Goal: Task Accomplishment & Management: Manage account settings

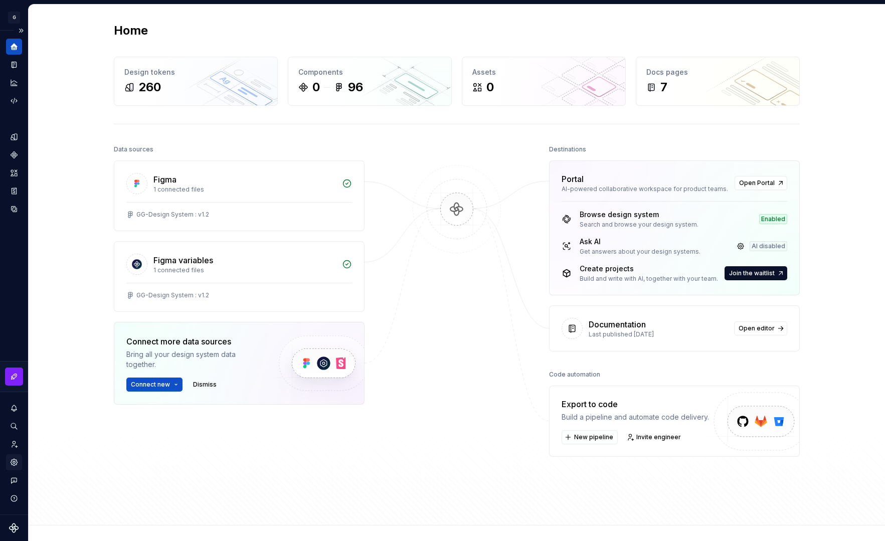
click at [14, 463] on icon "Settings" at bounding box center [14, 462] width 2 height 2
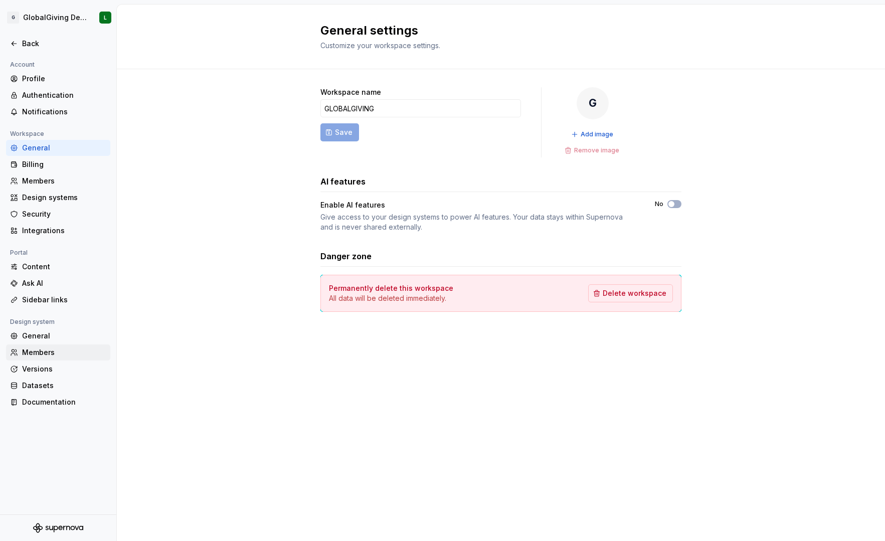
click at [36, 348] on div "Members" at bounding box center [64, 352] width 84 height 10
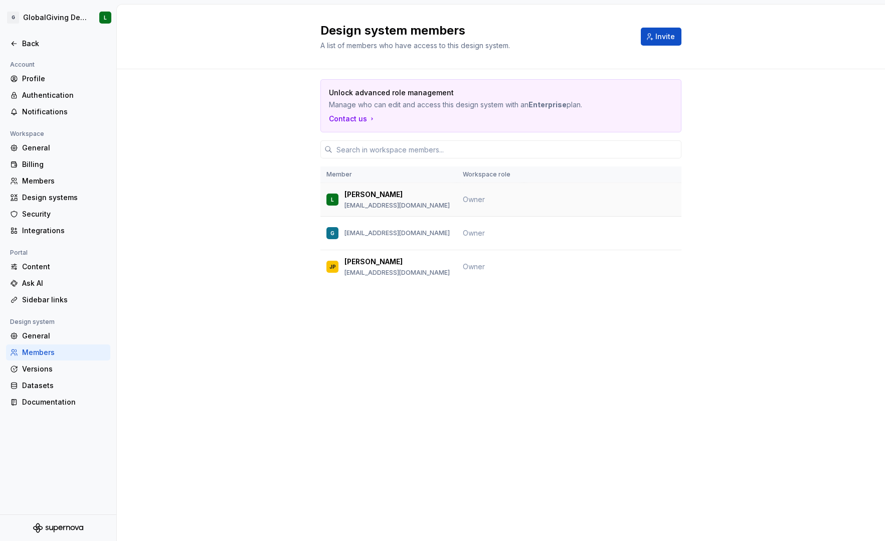
click at [473, 198] on span "Owner" at bounding box center [474, 199] width 22 height 9
click at [37, 170] on div "Billing" at bounding box center [58, 164] width 104 height 16
